Goal: Task Accomplishment & Management: Complete application form

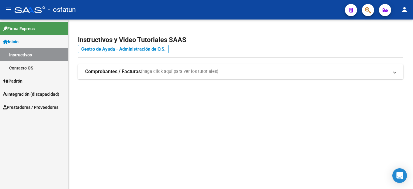
click at [45, 92] on span "Integración (discapacidad)" at bounding box center [31, 94] width 56 height 7
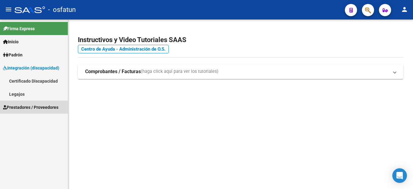
click at [48, 108] on span "Prestadores / Proveedores" at bounding box center [30, 107] width 55 height 7
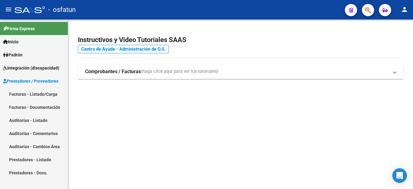
click at [37, 95] on link "Facturas - Listado/Carga" at bounding box center [34, 93] width 68 height 13
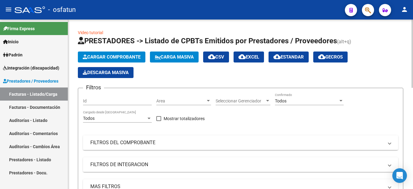
click at [105, 56] on span "Cargar Comprobante" at bounding box center [112, 56] width 58 height 5
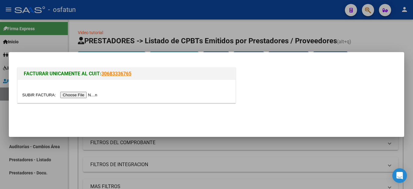
click at [79, 95] on input "file" at bounding box center [60, 95] width 77 height 6
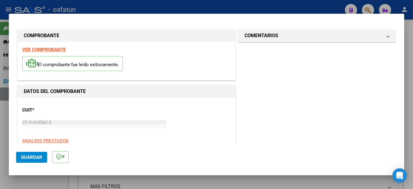
click at [53, 48] on strong "VER COMPROBANTE" at bounding box center [44, 49] width 44 height 5
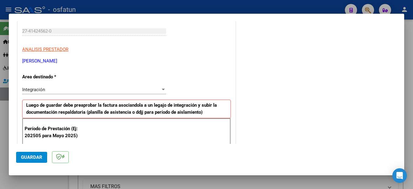
scroll to position [152, 0]
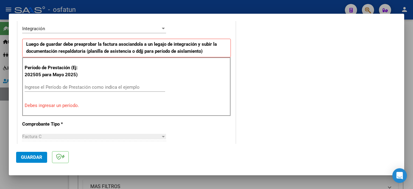
click at [72, 87] on input "Ingrese el Período de Prestación como indica el ejemplo" at bounding box center [95, 86] width 141 height 5
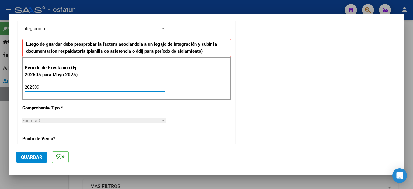
type input "202509"
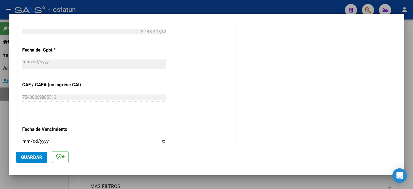
scroll to position [413, 0]
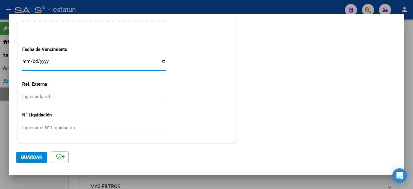
click at [40, 158] on span "Guardar" at bounding box center [31, 156] width 21 height 5
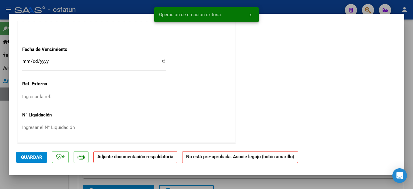
scroll to position [0, 0]
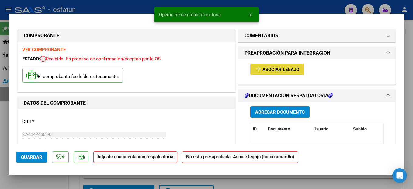
click at [276, 68] on span "Asociar Legajo" at bounding box center [281, 69] width 37 height 5
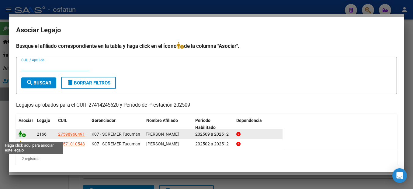
click at [21, 136] on icon at bounding box center [22, 133] width 7 height 7
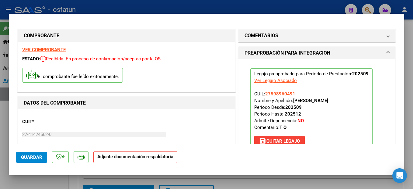
scroll to position [91, 0]
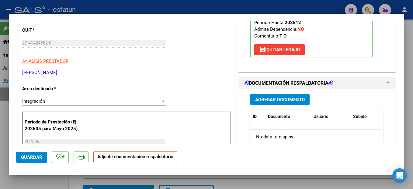
click at [278, 100] on span "Agregar Documento" at bounding box center [280, 99] width 50 height 5
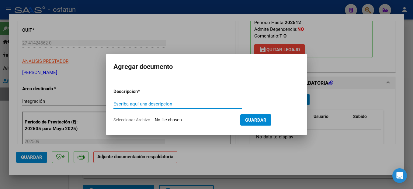
click at [144, 105] on input "Escriba aquí una descripcion" at bounding box center [177, 103] width 128 height 5
type input "planilla"
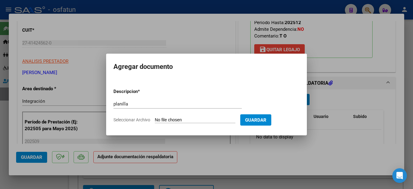
click at [212, 119] on input "Seleccionar Archivo" at bounding box center [195, 120] width 81 height 6
type input "C:\fakepath\251007153915.pdf"
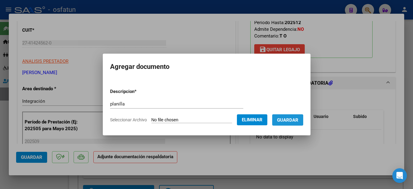
click at [300, 125] on button "Guardar" at bounding box center [287, 119] width 31 height 11
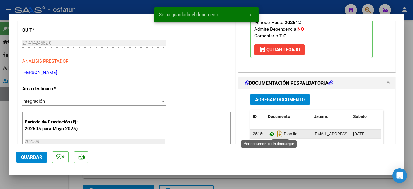
click at [270, 134] on icon at bounding box center [272, 133] width 8 height 7
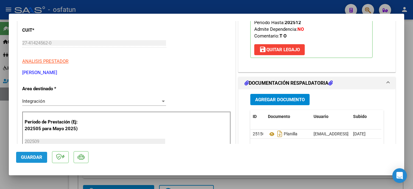
click at [37, 158] on span "Guardar" at bounding box center [31, 156] width 21 height 5
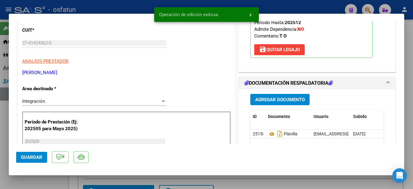
click at [407, 131] on div at bounding box center [206, 94] width 413 height 189
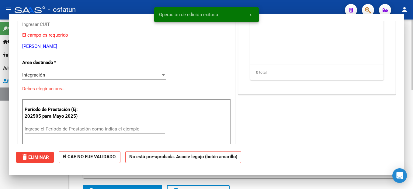
scroll to position [0, 0]
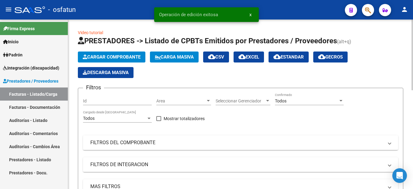
click at [113, 56] on span "Cargar Comprobante" at bounding box center [112, 56] width 58 height 5
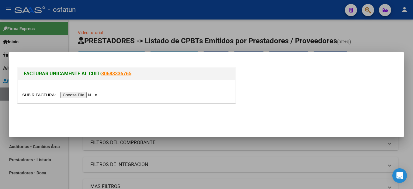
click at [86, 95] on input "file" at bounding box center [60, 95] width 77 height 6
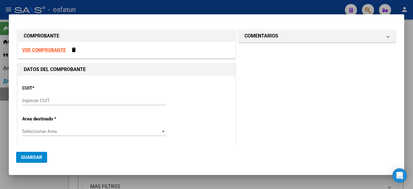
click at [43, 97] on div "Ingresar CUIT" at bounding box center [94, 100] width 144 height 9
click at [41, 102] on input "Ingresar CUIT" at bounding box center [94, 100] width 144 height 5
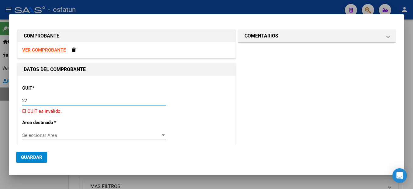
type input "2"
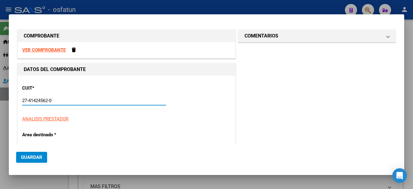
type input "27-41424562-0"
type input "1"
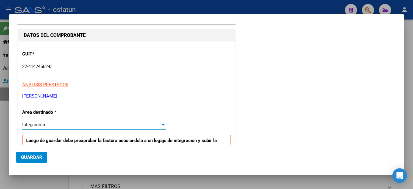
scroll to position [4, 0]
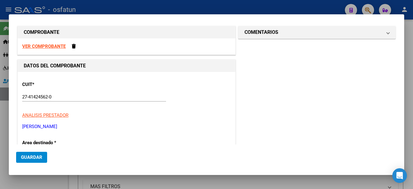
click at [58, 45] on strong "VER COMPROBANTE" at bounding box center [44, 46] width 44 height 5
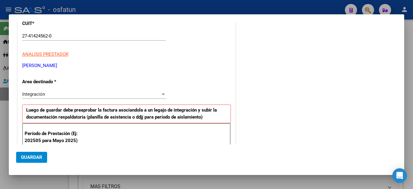
scroll to position [125, 0]
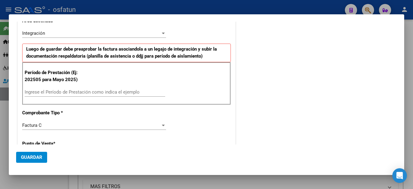
click at [66, 91] on input "Ingrese el Período de Prestación como indica el ejemplo" at bounding box center [95, 91] width 141 height 5
type input "202509"
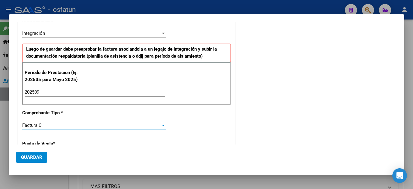
scroll to position [186, 0]
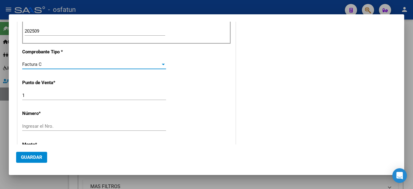
click at [28, 125] on input "Ingresar el Nro." at bounding box center [94, 125] width 144 height 5
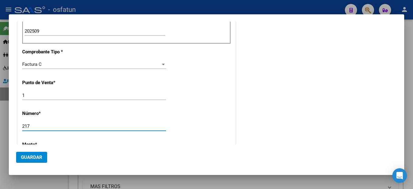
type input "217"
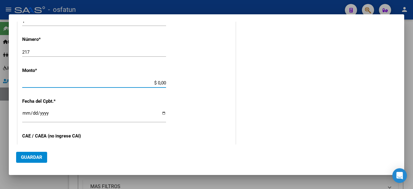
type input "$ 98.964,88"
type input "[DATE]"
type input "75400269592897"
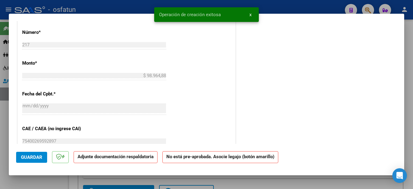
scroll to position [0, 0]
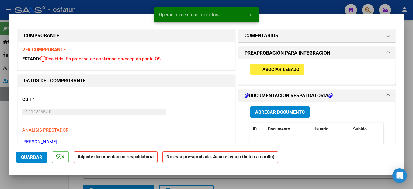
click at [289, 67] on span "Asociar Legajo" at bounding box center [281, 69] width 37 height 5
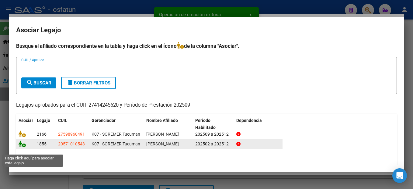
click at [22, 147] on icon at bounding box center [22, 143] width 7 height 7
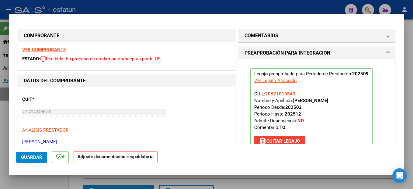
scroll to position [122, 0]
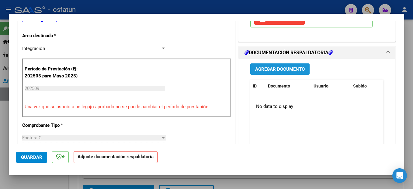
click at [285, 65] on button "Agregar Documento" at bounding box center [279, 68] width 59 height 11
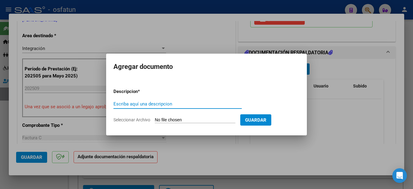
drag, startPoint x: 158, startPoint y: 105, endPoint x: 163, endPoint y: 102, distance: 5.3
click at [160, 104] on input "Escriba aquí una descripcion" at bounding box center [177, 103] width 128 height 5
type input "planilla"
click at [211, 118] on input "Seleccionar Archivo" at bounding box center [195, 120] width 81 height 6
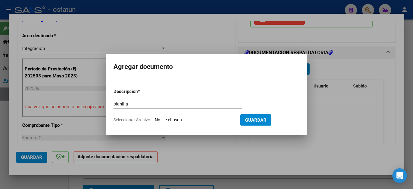
type input "C:\fakepath\251007153941.pdf"
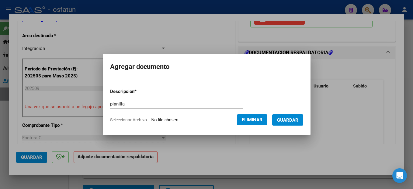
click at [298, 120] on span "Guardar" at bounding box center [287, 119] width 21 height 5
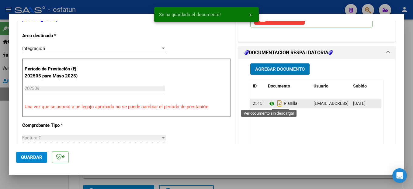
click at [269, 104] on icon at bounding box center [272, 103] width 8 height 7
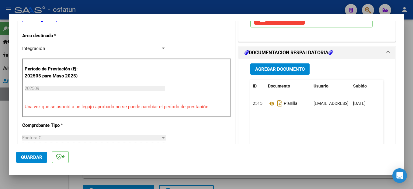
scroll to position [61, 0]
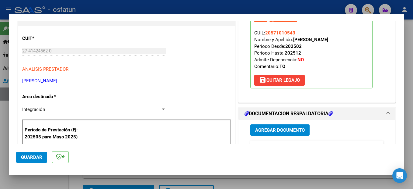
click at [37, 158] on span "Guardar" at bounding box center [31, 156] width 21 height 5
click at [410, 107] on div at bounding box center [206, 94] width 413 height 189
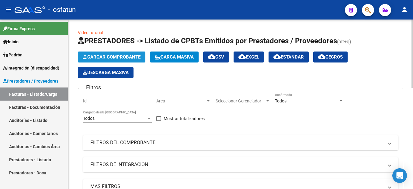
click at [130, 57] on span "Cargar Comprobante" at bounding box center [112, 56] width 58 height 5
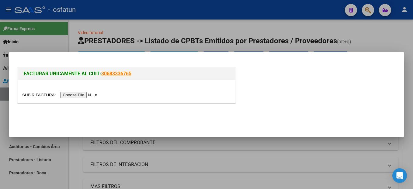
click at [82, 95] on input "file" at bounding box center [60, 95] width 77 height 6
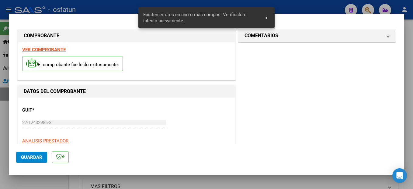
scroll to position [139, 0]
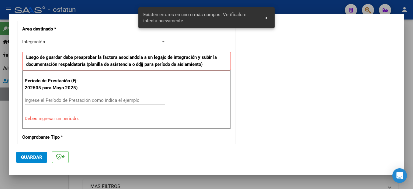
click at [43, 100] on input "Ingrese el Período de Prestación como indica el ejemplo" at bounding box center [95, 99] width 141 height 5
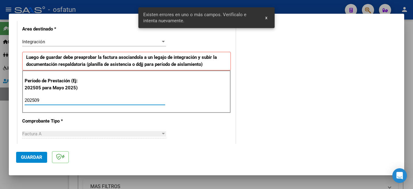
type input "202509"
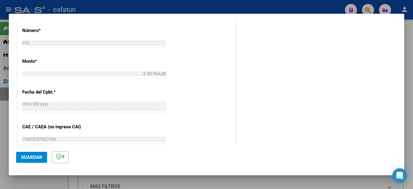
scroll to position [413, 0]
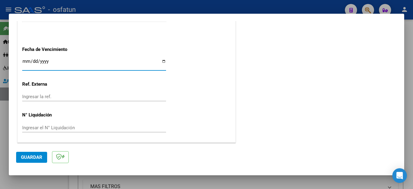
click at [35, 156] on span "Guardar" at bounding box center [31, 156] width 21 height 5
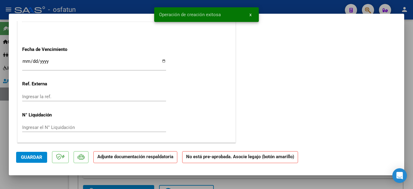
scroll to position [0, 0]
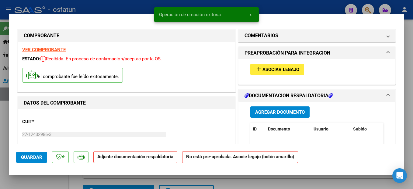
click at [285, 65] on button "add Asociar Legajo" at bounding box center [277, 69] width 54 height 11
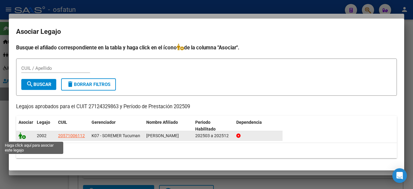
click at [22, 137] on icon at bounding box center [22, 135] width 7 height 7
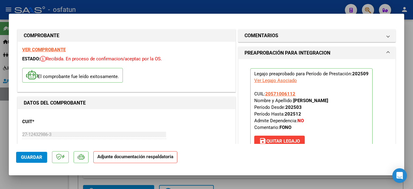
scroll to position [91, 0]
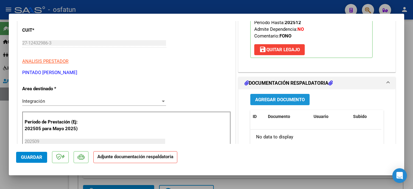
click at [298, 96] on button "Agregar Documento" at bounding box center [279, 99] width 59 height 11
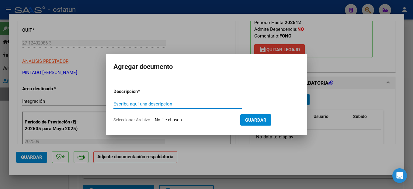
drag, startPoint x: 142, startPoint y: 104, endPoint x: 148, endPoint y: 108, distance: 7.0
click at [146, 107] on div "Escriba aquí una descripcion" at bounding box center [177, 103] width 128 height 9
type input "planilla"
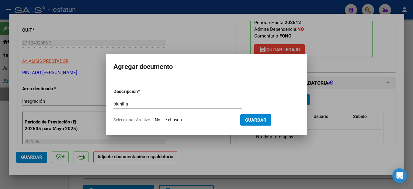
click at [204, 121] on input "Seleccionar Archivo" at bounding box center [195, 120] width 81 height 6
type input "C:\fakepath\251007154008.pdf"
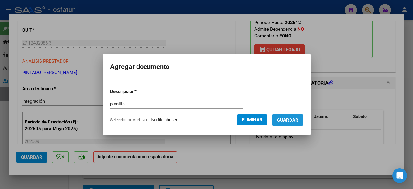
click at [298, 119] on span "Guardar" at bounding box center [287, 119] width 21 height 5
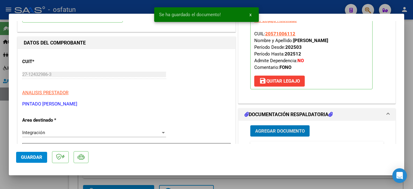
scroll to position [0, 0]
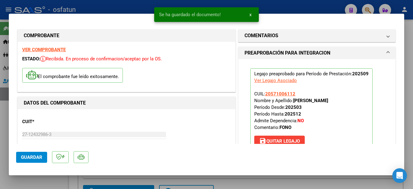
click at [64, 50] on strong "VER COMPROBANTE" at bounding box center [44, 49] width 44 height 5
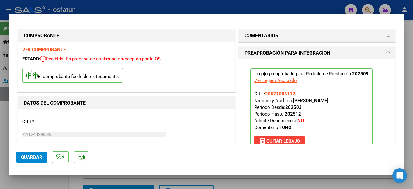
click at [34, 155] on span "Guardar" at bounding box center [31, 156] width 21 height 5
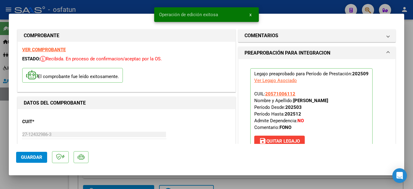
scroll to position [152, 0]
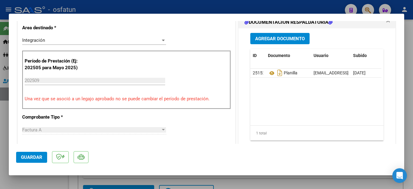
click at [35, 158] on span "Guardar" at bounding box center [31, 156] width 21 height 5
click at [413, 150] on div at bounding box center [206, 94] width 413 height 189
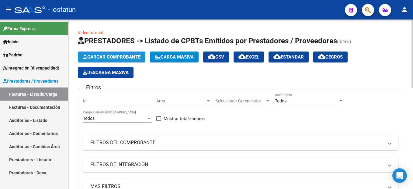
click at [122, 54] on span "Cargar Comprobante" at bounding box center [112, 56] width 58 height 5
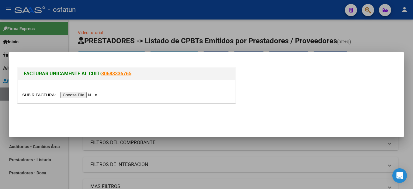
click at [85, 94] on input "file" at bounding box center [60, 95] width 77 height 6
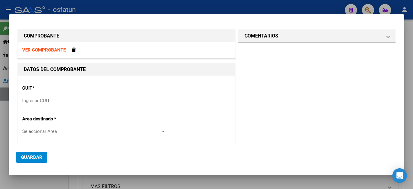
click at [40, 99] on input "Ingresar CUIT" at bounding box center [94, 100] width 144 height 5
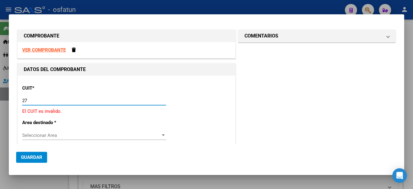
type input "2"
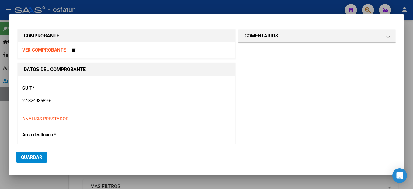
type input "27-32493689-6"
type input "1"
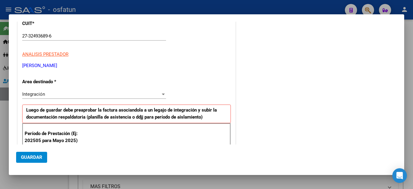
scroll to position [134, 0]
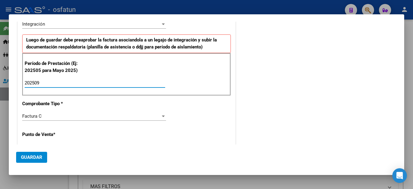
type input "202509"
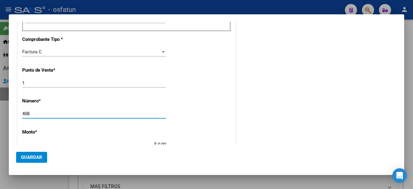
type input "408"
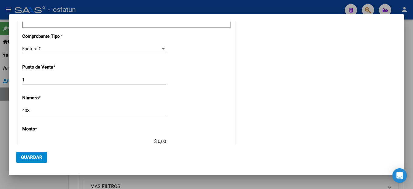
type input "$ 526.590,72"
type input "[DATE]"
type input "75406714074113"
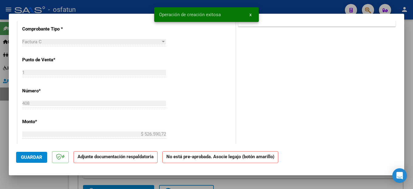
scroll to position [0, 0]
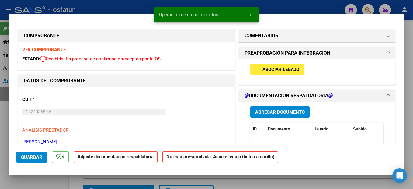
click at [56, 49] on strong "VER COMPROBANTE" at bounding box center [44, 49] width 44 height 5
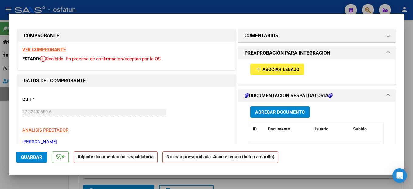
click at [284, 69] on span "Asociar Legajo" at bounding box center [281, 69] width 37 height 5
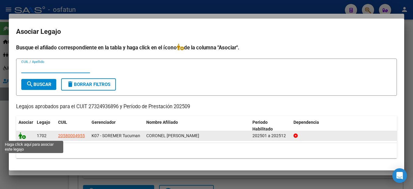
click at [19, 138] on icon at bounding box center [22, 135] width 7 height 7
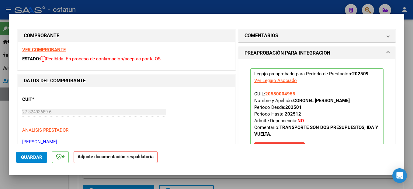
scroll to position [91, 0]
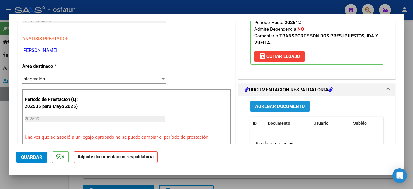
click at [296, 108] on span "Agregar Documento" at bounding box center [280, 105] width 50 height 5
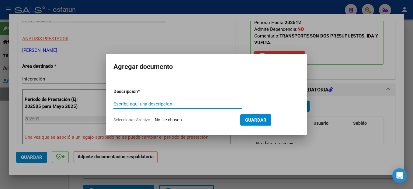
click at [153, 104] on input "Escriba aquí una descripcion" at bounding box center [177, 103] width 128 height 5
type input "planilla"
click at [173, 116] on form "Descripcion * planilla Escriba aquí una descripcion Seleccionar Archivo Guardar" at bounding box center [206, 105] width 186 height 44
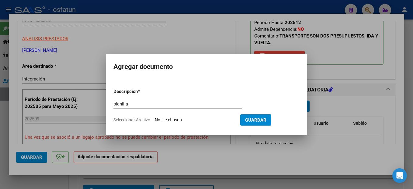
click at [184, 118] on input "Seleccionar Archivo" at bounding box center [195, 120] width 81 height 6
type input "C:\fakepath\251007154056.pdf"
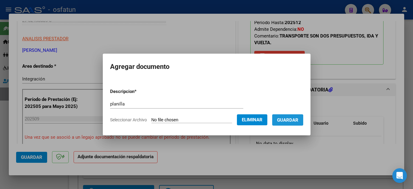
click at [297, 120] on span "Guardar" at bounding box center [287, 119] width 21 height 5
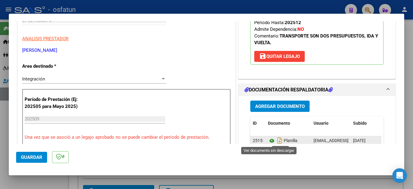
click at [269, 141] on icon at bounding box center [272, 140] width 8 height 7
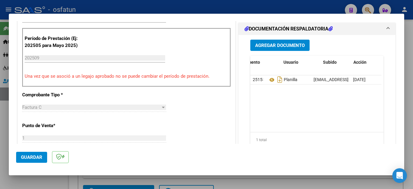
scroll to position [0, 30]
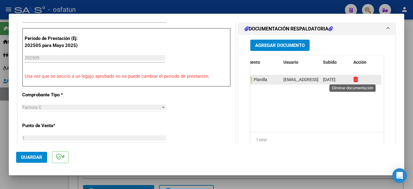
click at [354, 78] on icon at bounding box center [356, 79] width 5 height 6
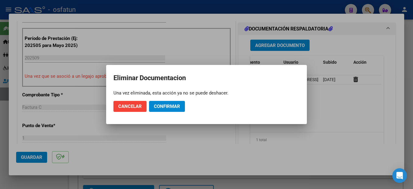
click at [175, 100] on mat-dialog-actions "Cancelar Confirmar" at bounding box center [206, 106] width 186 height 21
click at [172, 107] on span "Confirmar" at bounding box center [167, 105] width 26 height 5
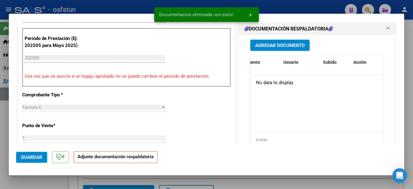
scroll to position [0, 0]
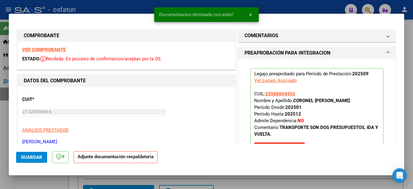
click at [55, 50] on strong "VER COMPROBANTE" at bounding box center [44, 49] width 44 height 5
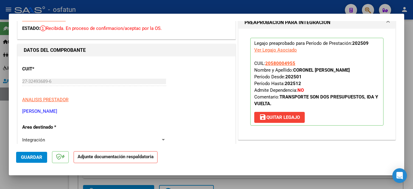
scroll to position [91, 0]
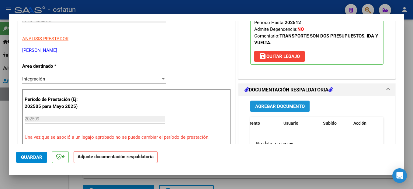
click at [289, 104] on span "Agregar Documento" at bounding box center [280, 105] width 50 height 5
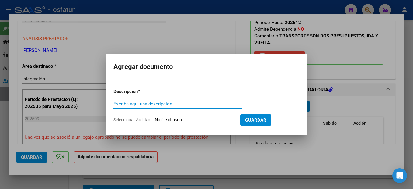
click at [164, 101] on input "Escriba aquí una descripcion" at bounding box center [177, 103] width 128 height 5
type input "planilla"
drag, startPoint x: 201, startPoint y: 120, endPoint x: 198, endPoint y: 119, distance: 3.5
click at [201, 120] on input "Seleccionar Archivo" at bounding box center [195, 120] width 81 height 6
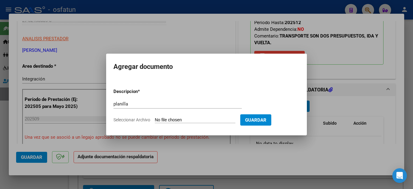
click at [207, 119] on input "Seleccionar Archivo" at bounding box center [195, 120] width 81 height 6
type input "C:\fakepath\251007154034.pdf"
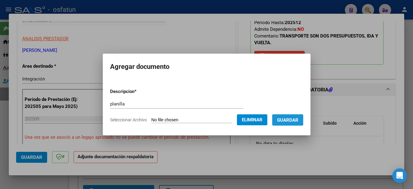
click at [298, 120] on span "Guardar" at bounding box center [287, 119] width 21 height 5
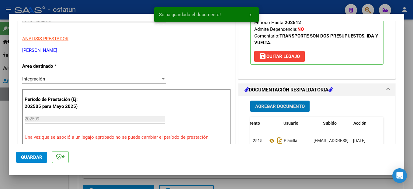
scroll to position [122, 0]
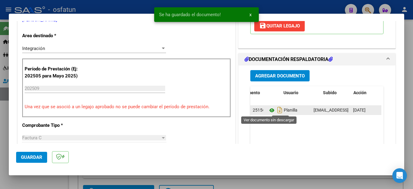
click at [270, 109] on icon at bounding box center [272, 109] width 8 height 7
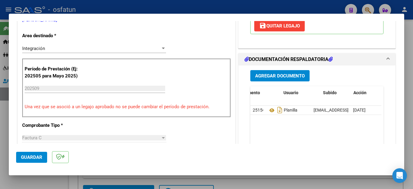
click at [41, 155] on span "Guardar" at bounding box center [31, 156] width 21 height 5
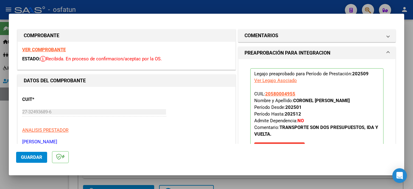
scroll to position [91, 0]
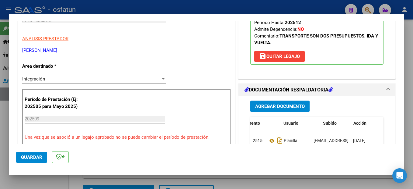
click at [36, 158] on span "Guardar" at bounding box center [31, 156] width 21 height 5
click at [411, 78] on div at bounding box center [206, 94] width 413 height 189
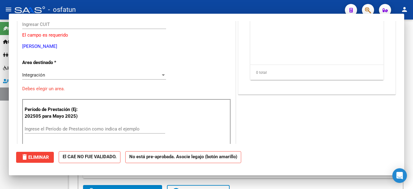
scroll to position [0, 0]
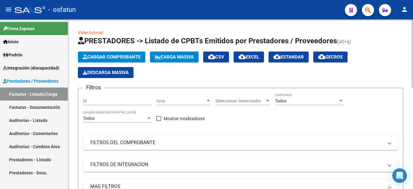
click at [130, 57] on span "Cargar Comprobante" at bounding box center [112, 56] width 58 height 5
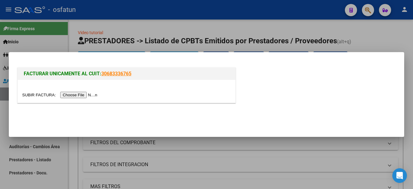
click at [84, 96] on input "file" at bounding box center [60, 95] width 77 height 6
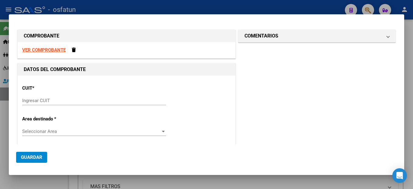
click at [60, 47] on strong "VER COMPROBANTE" at bounding box center [44, 49] width 44 height 5
click at [52, 100] on input "Ingresar CUIT" at bounding box center [94, 100] width 144 height 5
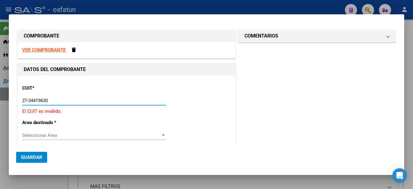
type input "27-34419630-9"
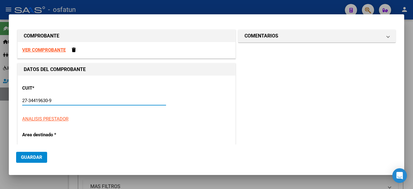
type input "4"
type input "27-34419630-9"
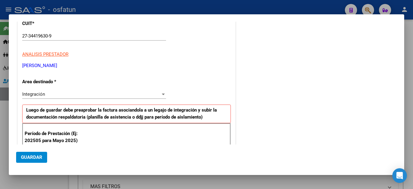
scroll to position [134, 0]
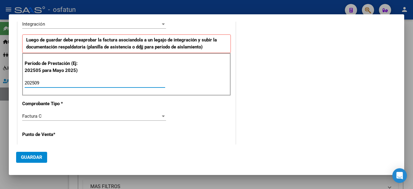
type input "202509"
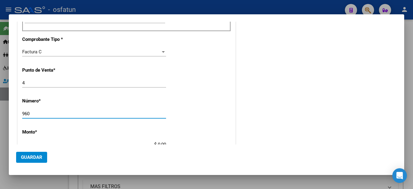
type input "960"
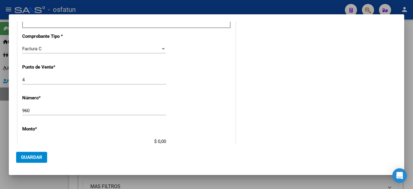
type input "$ 98.964,88"
type input "[DATE]"
type input "75409723537162"
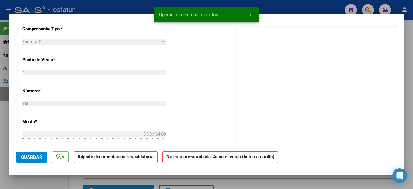
scroll to position [0, 0]
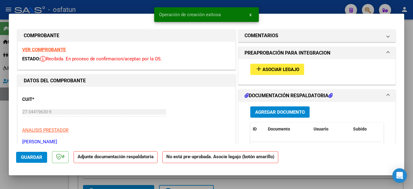
click at [286, 69] on span "Asociar Legajo" at bounding box center [281, 69] width 37 height 5
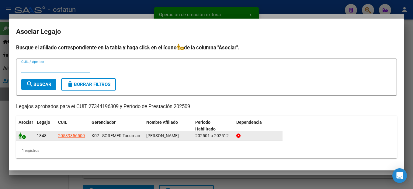
click at [19, 135] on icon at bounding box center [22, 135] width 7 height 7
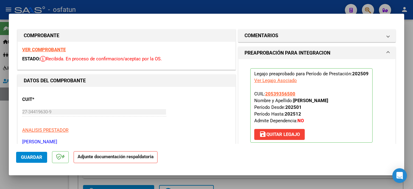
scroll to position [122, 0]
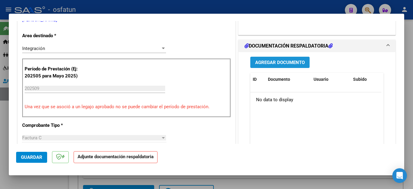
click at [300, 61] on span "Agregar Documento" at bounding box center [280, 62] width 50 height 5
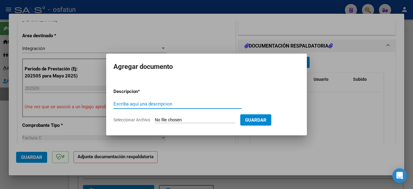
click at [163, 100] on div "Escriba aquí una descripcion" at bounding box center [177, 103] width 128 height 9
type input "planilla"
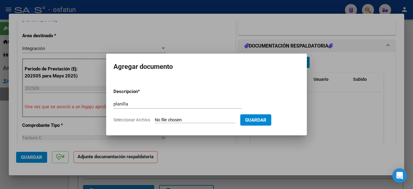
click at [194, 118] on input "Seleccionar Archivo" at bounding box center [195, 120] width 81 height 6
type input "C:\fakepath\251007154111.pdf"
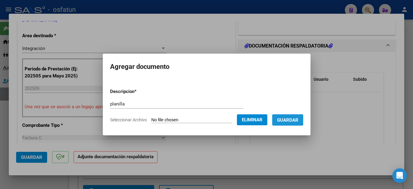
click at [298, 119] on span "Guardar" at bounding box center [287, 119] width 21 height 5
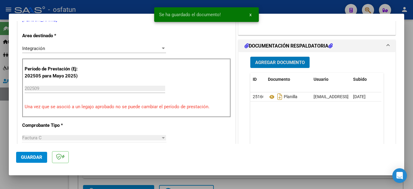
click at [39, 156] on span "Guardar" at bounding box center [31, 156] width 21 height 5
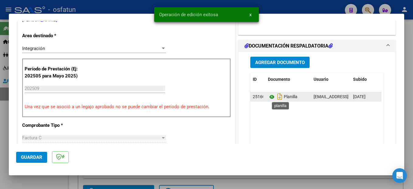
click at [270, 97] on icon at bounding box center [272, 96] width 8 height 7
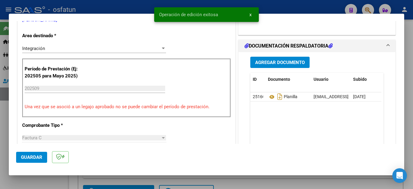
click at [30, 158] on span "Guardar" at bounding box center [31, 156] width 21 height 5
click at [408, 138] on div at bounding box center [206, 94] width 413 height 189
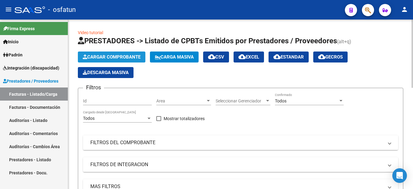
click at [127, 55] on span "Cargar Comprobante" at bounding box center [112, 56] width 58 height 5
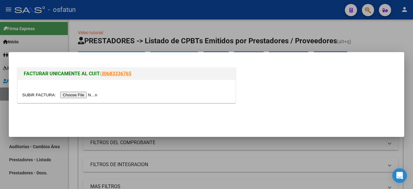
click at [83, 96] on input "file" at bounding box center [60, 95] width 77 height 6
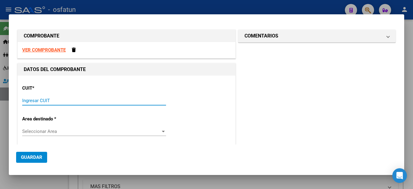
click at [45, 101] on input "Ingresar CUIT" at bounding box center [94, 100] width 144 height 5
click at [45, 102] on input "Ingresar CUIT" at bounding box center [94, 100] width 144 height 5
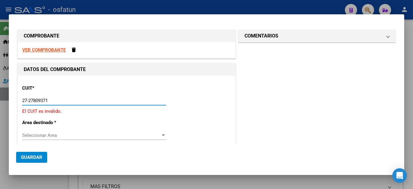
type input "27-27809371-4"
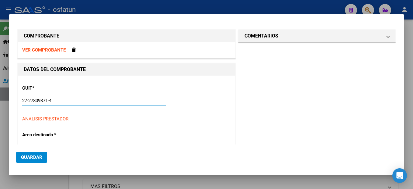
type input "3"
type input "27-27809371-4"
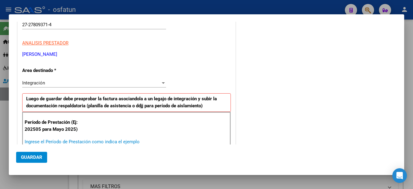
scroll to position [76, 0]
type input "202509"
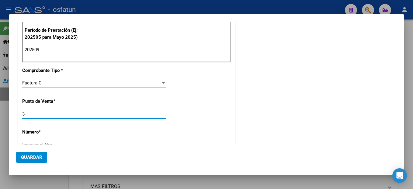
scroll to position [171, 0]
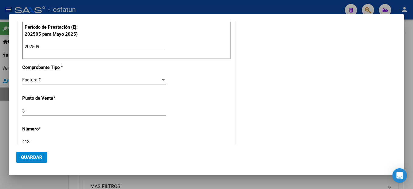
type input "413"
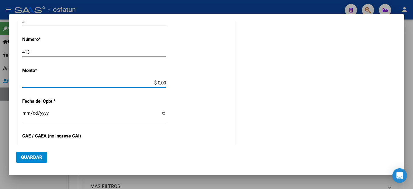
type input "$ 98.964,88"
type input "[DATE]"
type input "75394030863002"
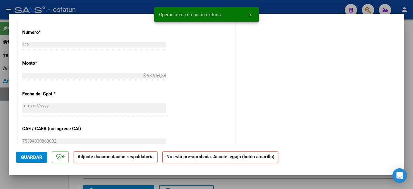
scroll to position [0, 0]
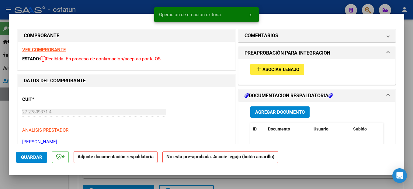
click at [48, 48] on strong "VER COMPROBANTE" at bounding box center [44, 49] width 44 height 5
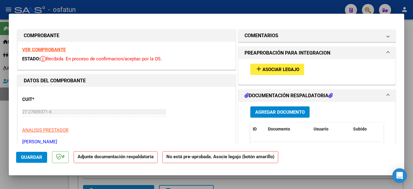
click at [31, 157] on span "Guardar" at bounding box center [31, 156] width 21 height 5
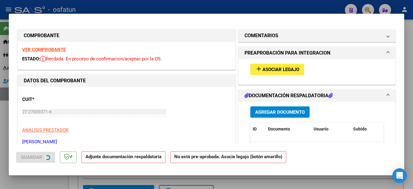
scroll to position [61, 0]
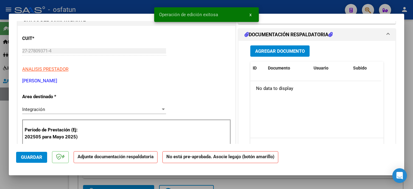
click at [290, 54] on span "Agregar Documento" at bounding box center [280, 50] width 50 height 5
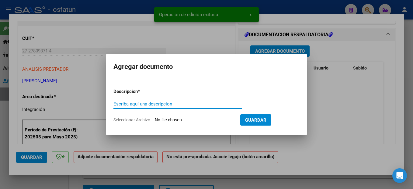
click at [142, 103] on input "Escriba aquí una descripcion" at bounding box center [177, 103] width 128 height 5
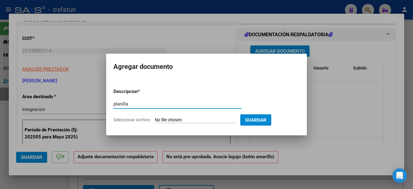
type input "planilla"
click at [211, 120] on input "Seleccionar Archivo" at bounding box center [195, 120] width 81 height 6
type input "C:\fakepath\251007154216.pdf"
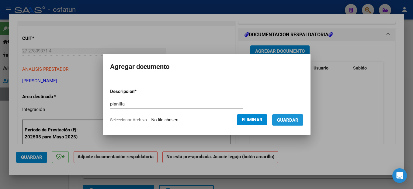
click at [298, 120] on span "Guardar" at bounding box center [287, 119] width 21 height 5
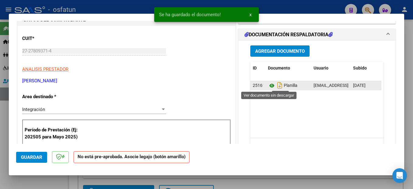
click at [270, 86] on icon at bounding box center [272, 85] width 8 height 7
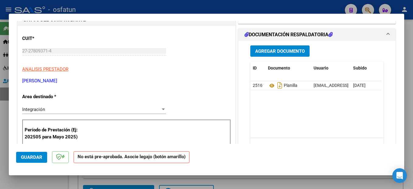
scroll to position [152, 0]
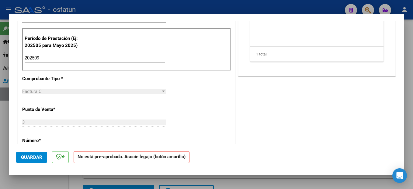
click at [38, 156] on span "Guardar" at bounding box center [31, 156] width 21 height 5
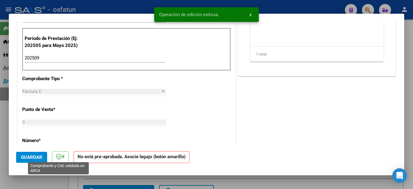
click at [42, 159] on button "Guardar" at bounding box center [31, 157] width 31 height 11
click at [409, 150] on div at bounding box center [206, 94] width 413 height 189
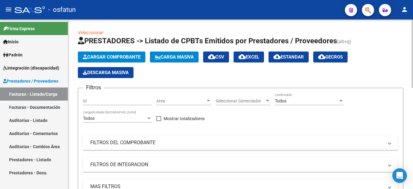
click at [124, 56] on span "Cargar Comprobante" at bounding box center [112, 56] width 58 height 5
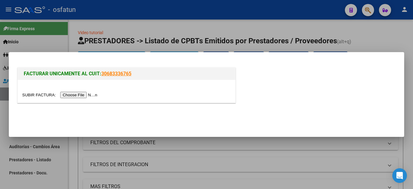
click at [76, 95] on input "file" at bounding box center [60, 95] width 77 height 6
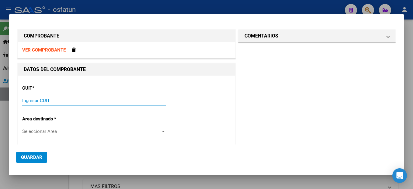
click at [32, 100] on input "Ingresar CUIT" at bounding box center [94, 100] width 144 height 5
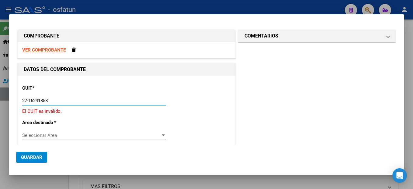
type input "27-16241858-6"
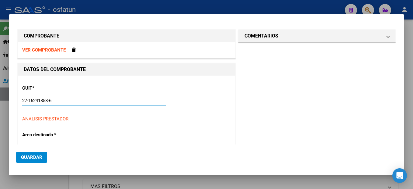
type input "3"
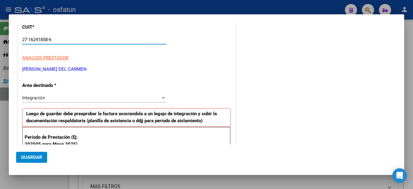
scroll to position [91, 0]
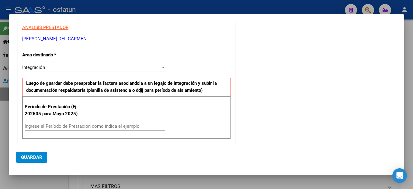
type input "27-16241858-6"
click at [81, 124] on input "Ingrese el Período de Prestación como indica el ejemplo" at bounding box center [95, 125] width 141 height 5
type input "202509"
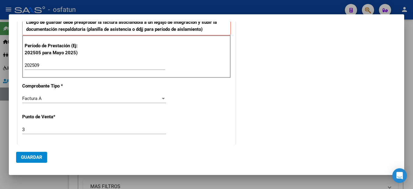
click at [46, 131] on input "3" at bounding box center [94, 129] width 144 height 5
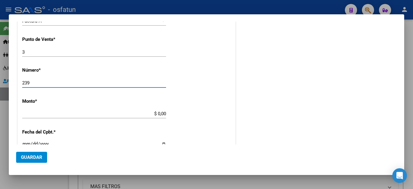
type input "239"
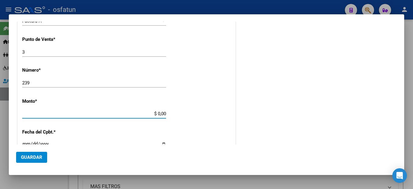
type input "$ 98.964,88"
type input "[DATE]"
type input "75406618059489"
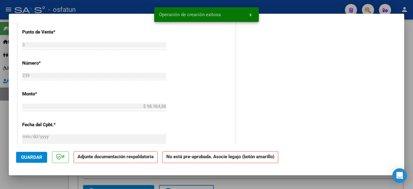
scroll to position [0, 0]
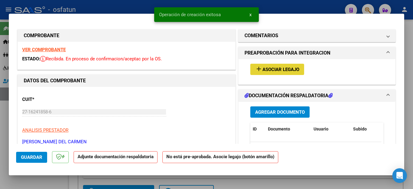
click at [285, 68] on span "Asociar Legajo" at bounding box center [281, 69] width 37 height 5
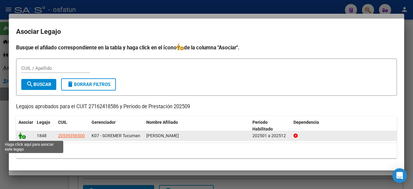
click at [21, 135] on icon at bounding box center [22, 135] width 7 height 7
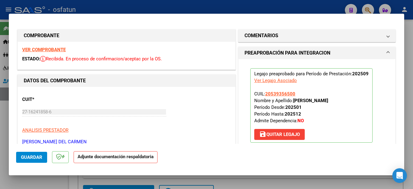
scroll to position [91, 0]
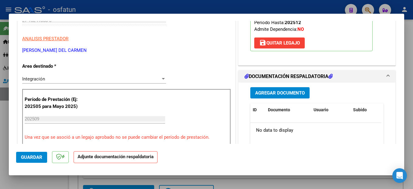
click at [298, 90] on span "Agregar Documento" at bounding box center [280, 92] width 50 height 5
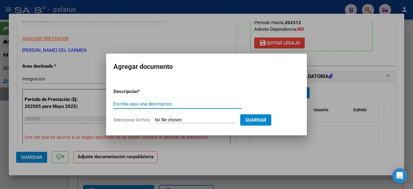
click at [145, 106] on input "Escriba aquí una descripcion" at bounding box center [177, 103] width 128 height 5
type input "planilla"
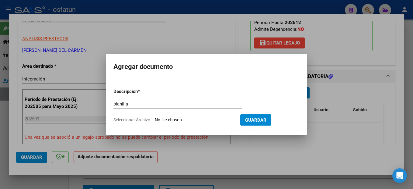
click at [181, 120] on input "Seleccionar Archivo" at bounding box center [195, 120] width 81 height 6
type input "C:\fakepath\251007154235.pdf"
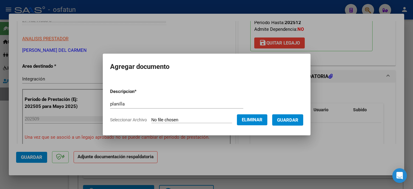
click at [267, 119] on button "Eliminar" at bounding box center [252, 119] width 30 height 11
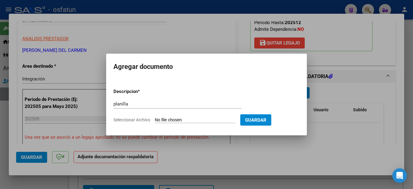
click at [363, 169] on div at bounding box center [206, 94] width 413 height 189
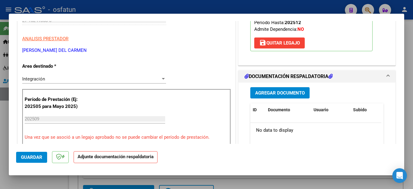
scroll to position [0, 0]
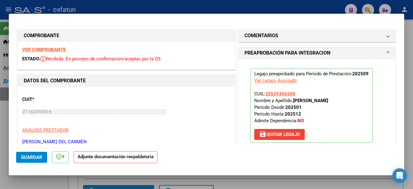
click at [62, 50] on strong "VER COMPROBANTE" at bounding box center [44, 49] width 44 height 5
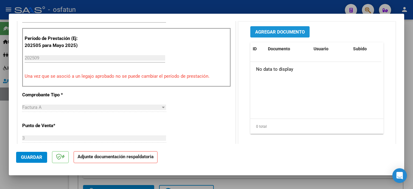
click at [294, 26] on button "Agregar Documento" at bounding box center [279, 31] width 59 height 11
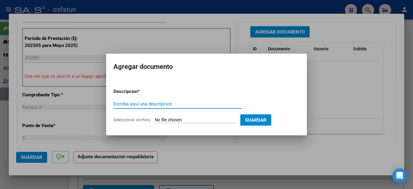
click at [141, 103] on input "Escriba aquí una descripcion" at bounding box center [177, 103] width 128 height 5
type input "planilla"
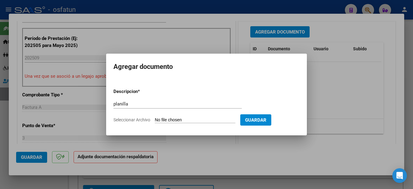
click at [223, 120] on input "Seleccionar Archivo" at bounding box center [195, 120] width 81 height 6
type input "C:\fakepath\251007154249.pdf"
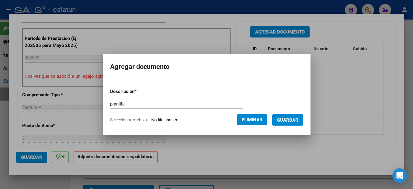
click at [298, 117] on span "Guardar" at bounding box center [287, 119] width 21 height 5
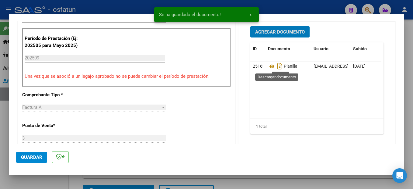
click at [268, 65] on icon at bounding box center [272, 66] width 8 height 7
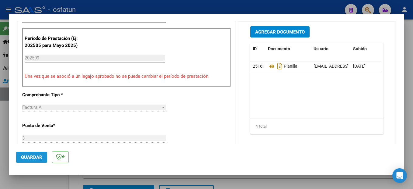
drag, startPoint x: 33, startPoint y: 155, endPoint x: 92, endPoint y: 187, distance: 66.6
click at [33, 154] on span "Guardar" at bounding box center [31, 156] width 21 height 5
click at [413, 161] on html "menu - osfatun person Firma Express Inicio Instructivos Contacto OS Padrón Camb…" at bounding box center [206, 94] width 413 height 189
click at [410, 165] on div at bounding box center [206, 94] width 413 height 189
